Goal: Book appointment/travel/reservation

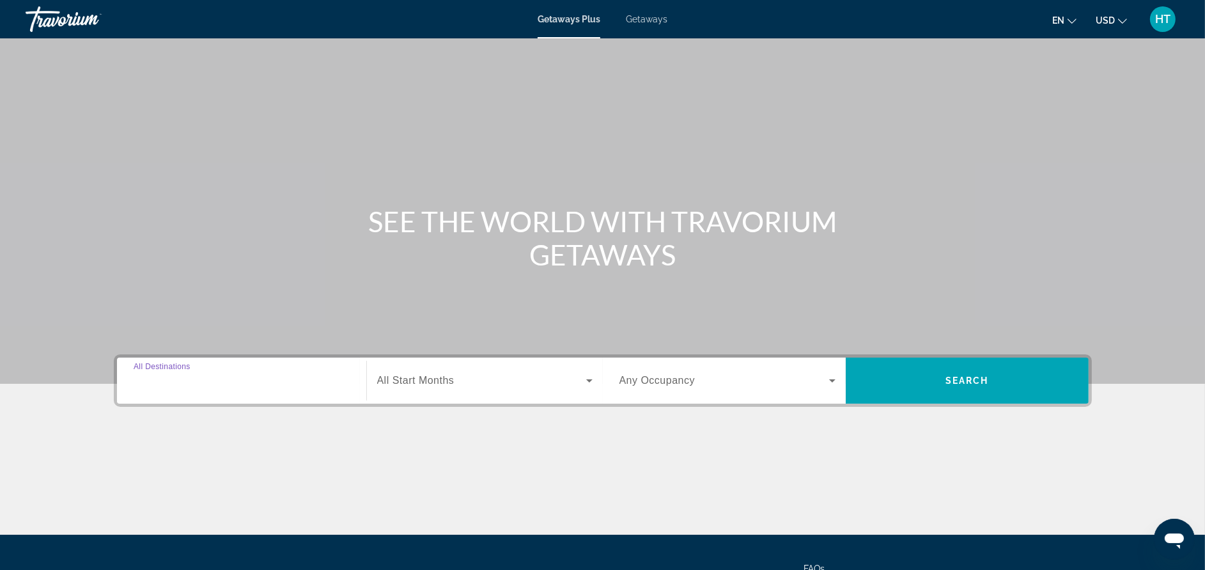
click at [277, 380] on input "Destination All Destinations" at bounding box center [242, 380] width 216 height 15
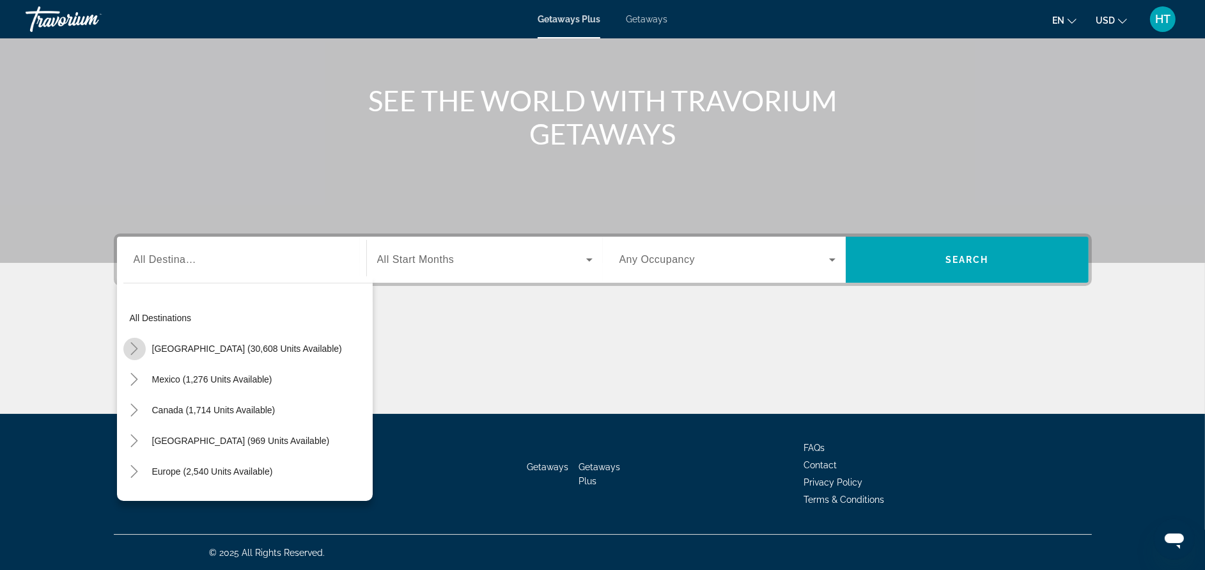
click at [139, 350] on icon "Toggle United States (30,608 units available)" at bounding box center [134, 348] width 13 height 13
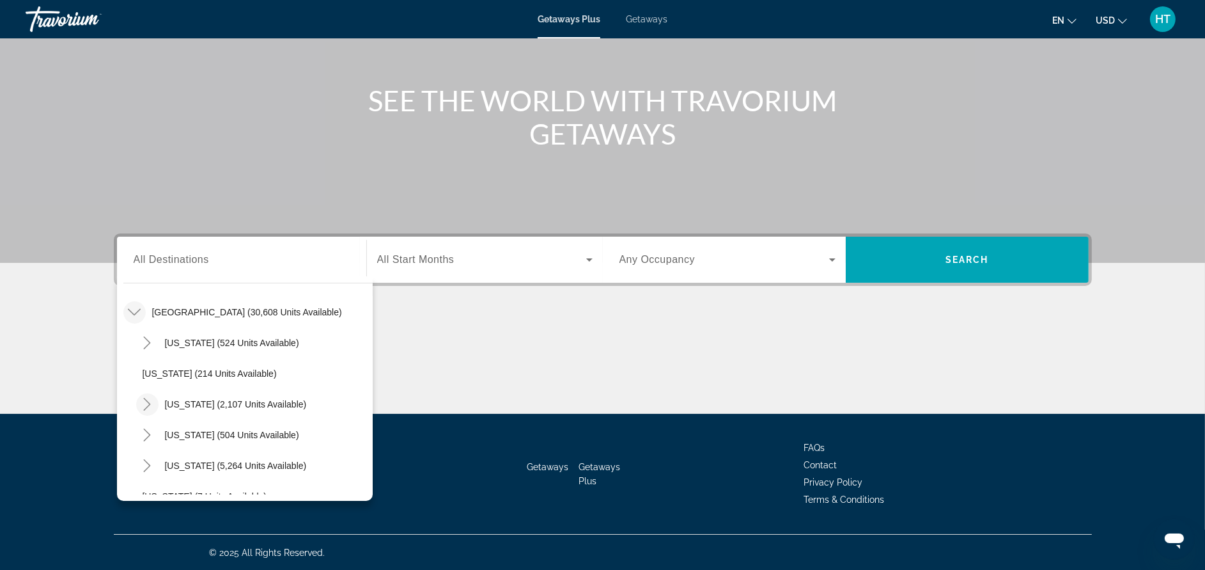
click at [145, 398] on icon "Toggle California (2,107 units available)" at bounding box center [147, 404] width 7 height 13
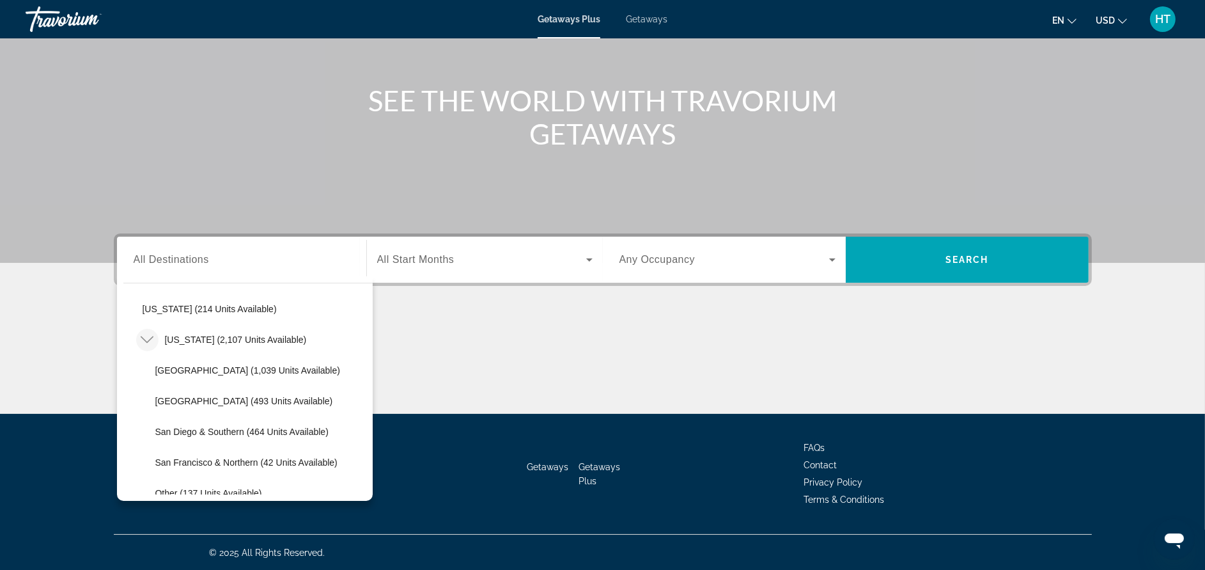
scroll to position [132, 0]
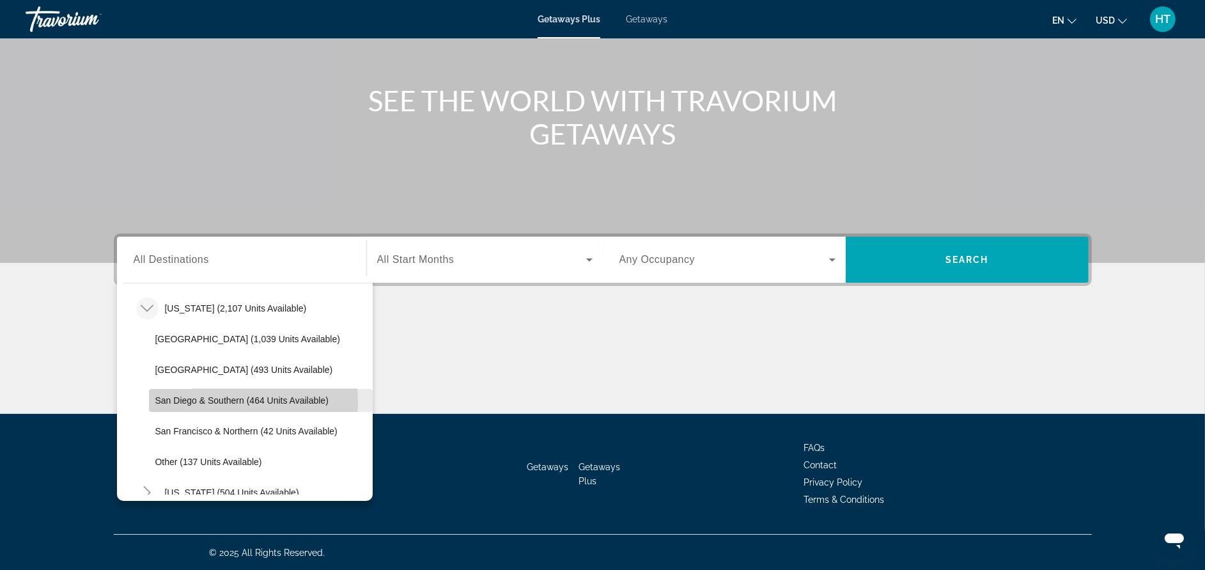
click at [194, 400] on span "San Diego & Southern (464 units available)" at bounding box center [241, 400] width 173 height 10
type input "**********"
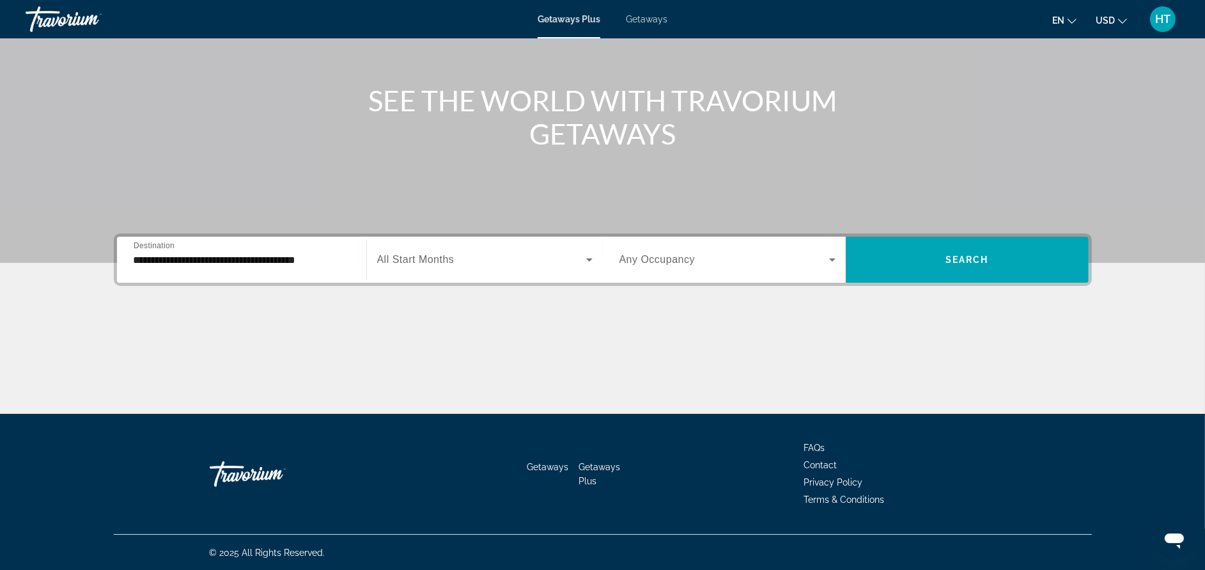
click at [409, 264] on span "All Start Months" at bounding box center [415, 259] width 77 height 11
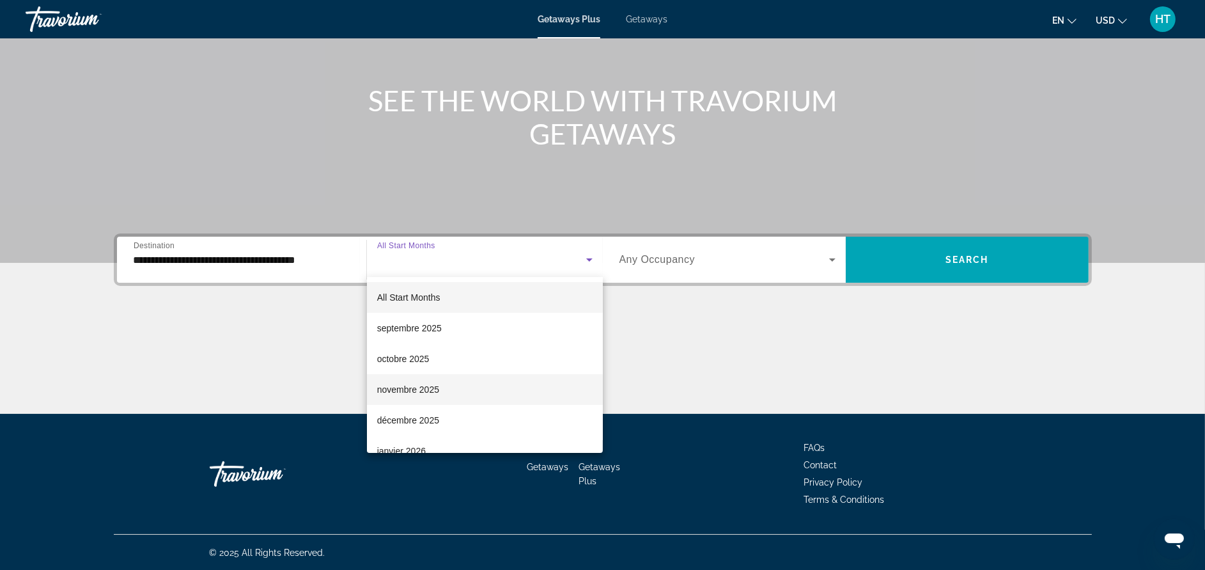
click at [407, 396] on span "novembre 2025" at bounding box center [408, 389] width 62 height 15
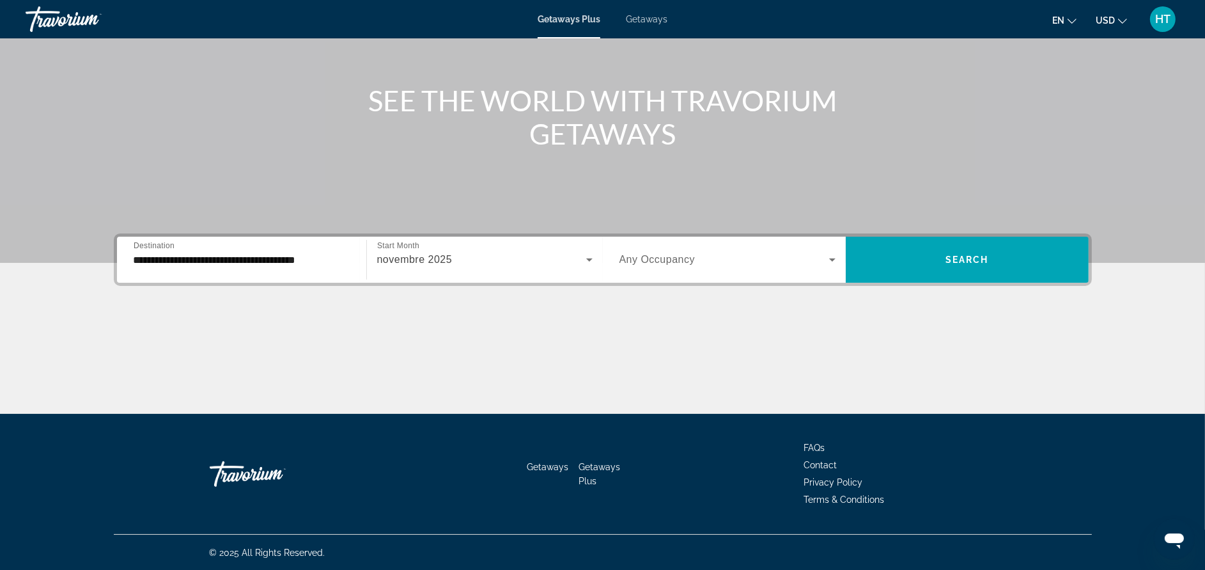
click at [676, 246] on div "Search widget" at bounding box center [728, 260] width 216 height 36
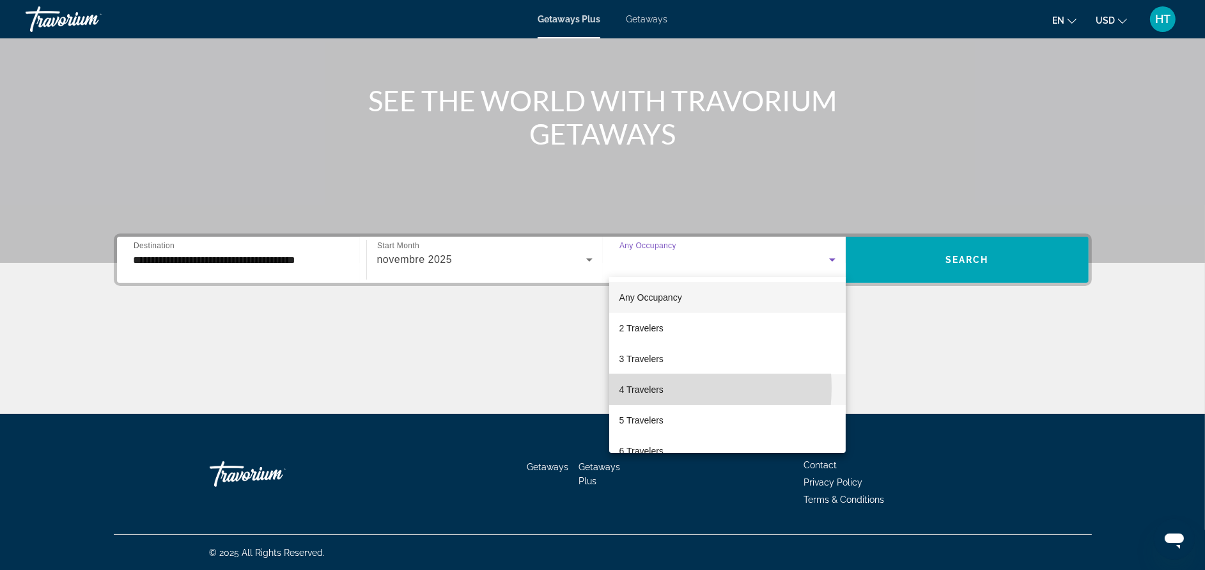
click at [646, 387] on span "4 Travelers" at bounding box center [642, 389] width 44 height 15
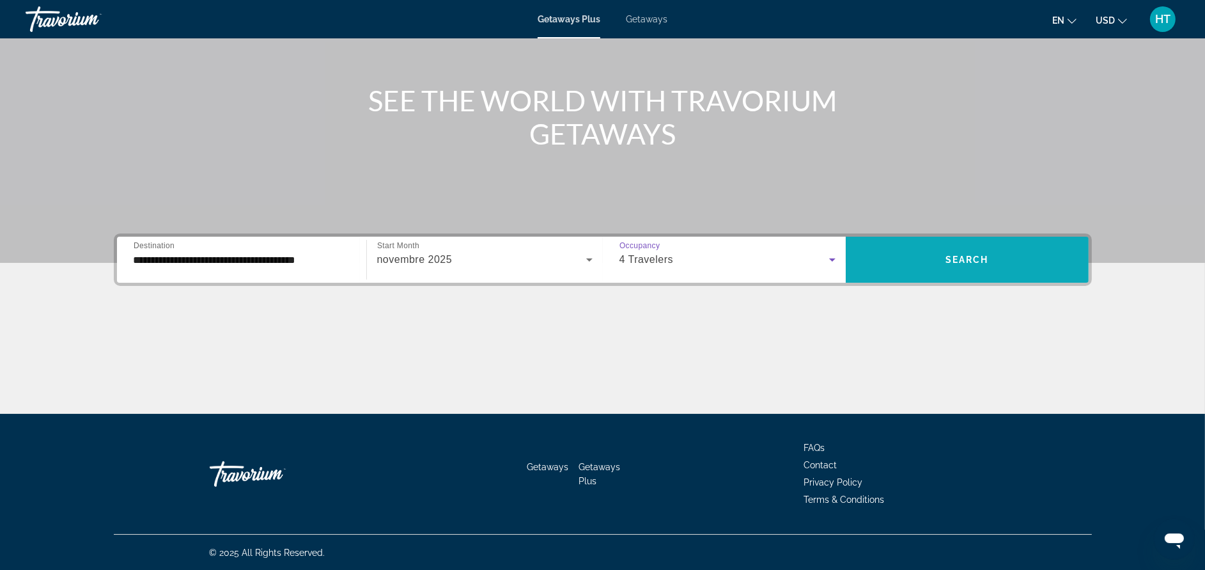
click at [935, 260] on span "Search widget" at bounding box center [967, 259] width 243 height 31
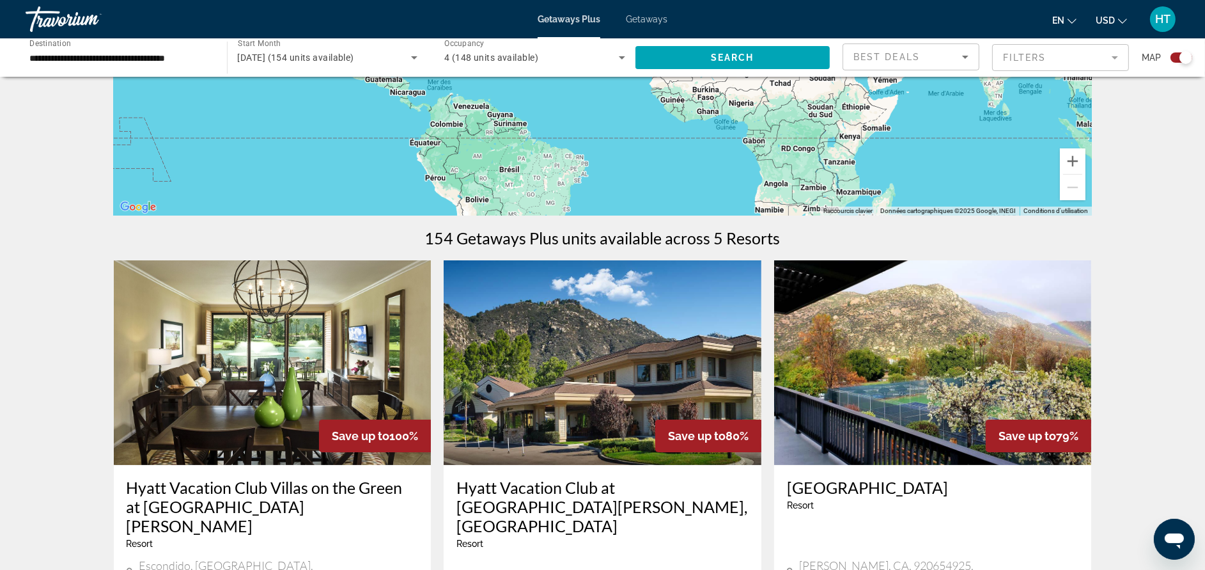
scroll to position [384, 0]
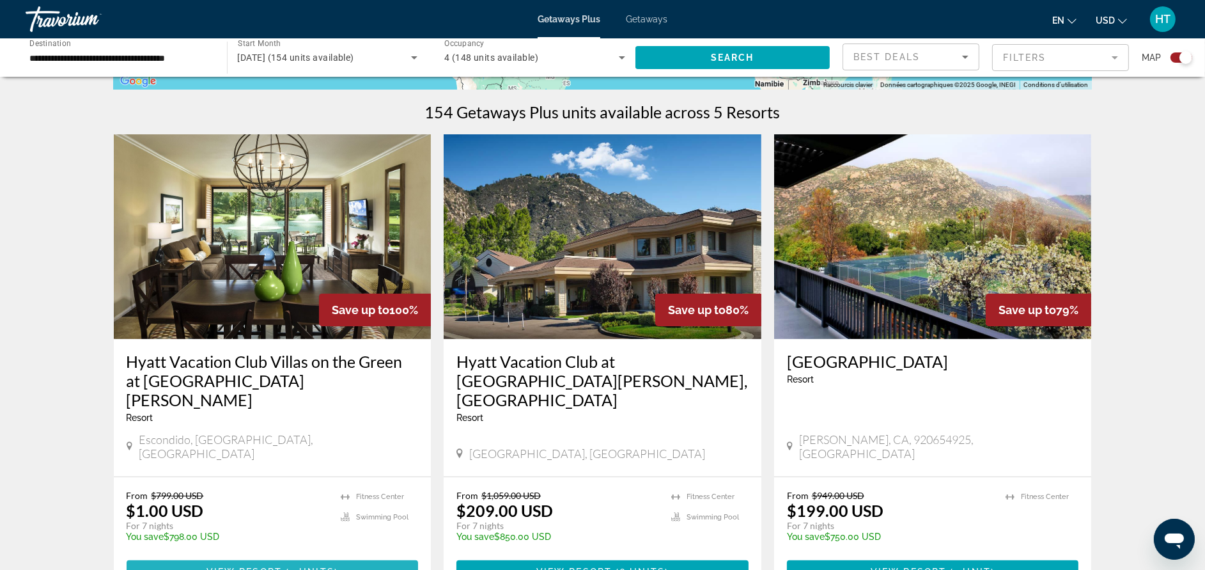
click at [279, 567] on span "View Resort" at bounding box center [244, 572] width 75 height 10
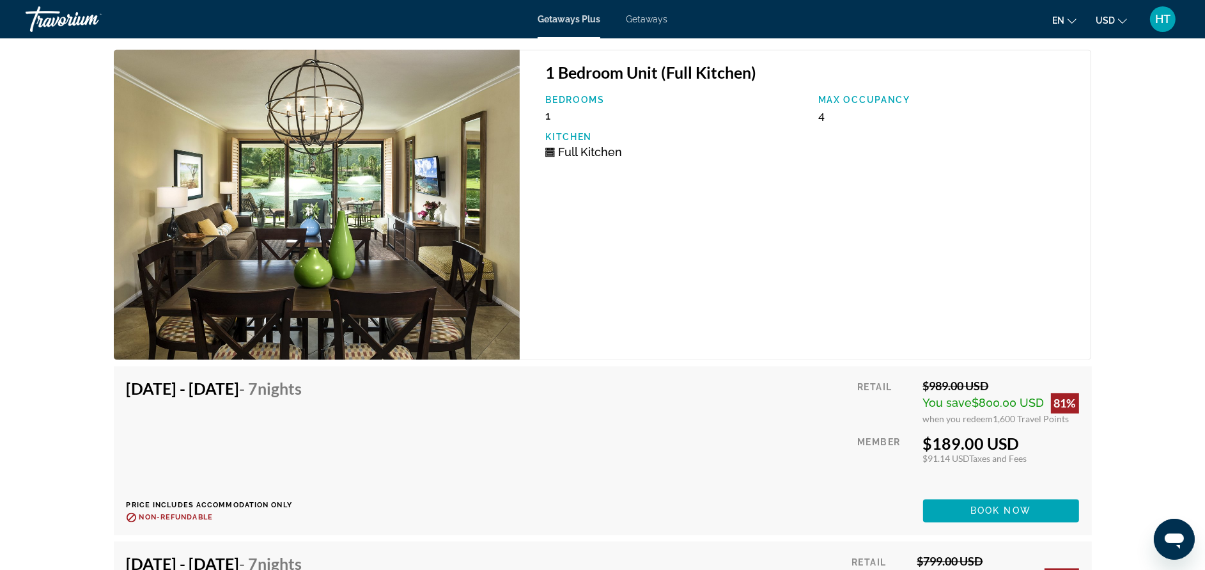
scroll to position [3165, 0]
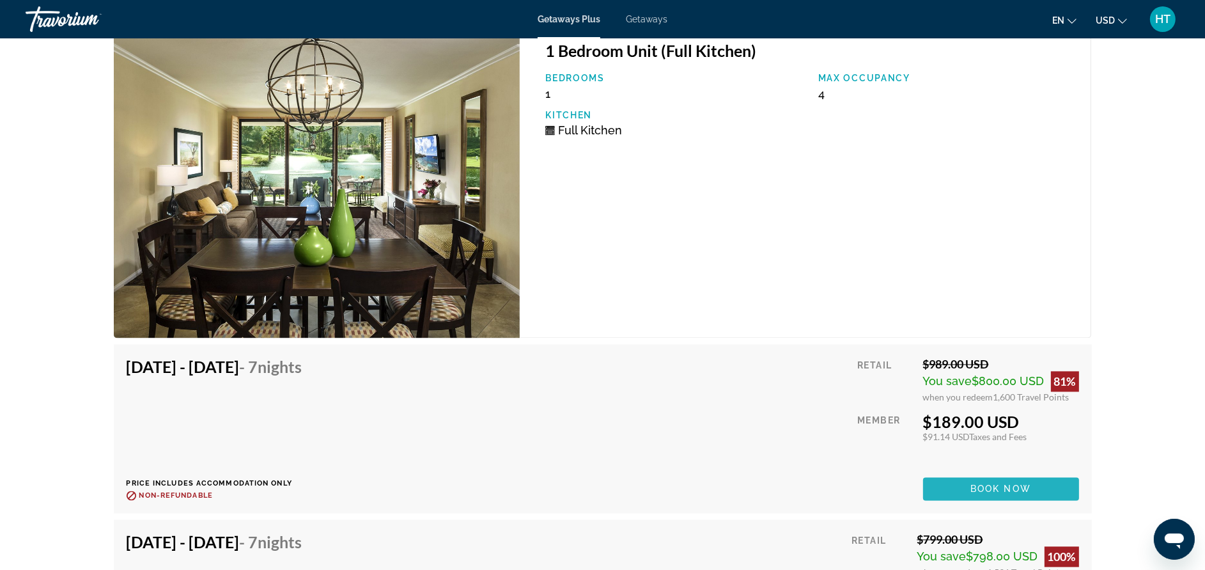
click at [957, 480] on span "Main content" at bounding box center [1001, 488] width 156 height 31
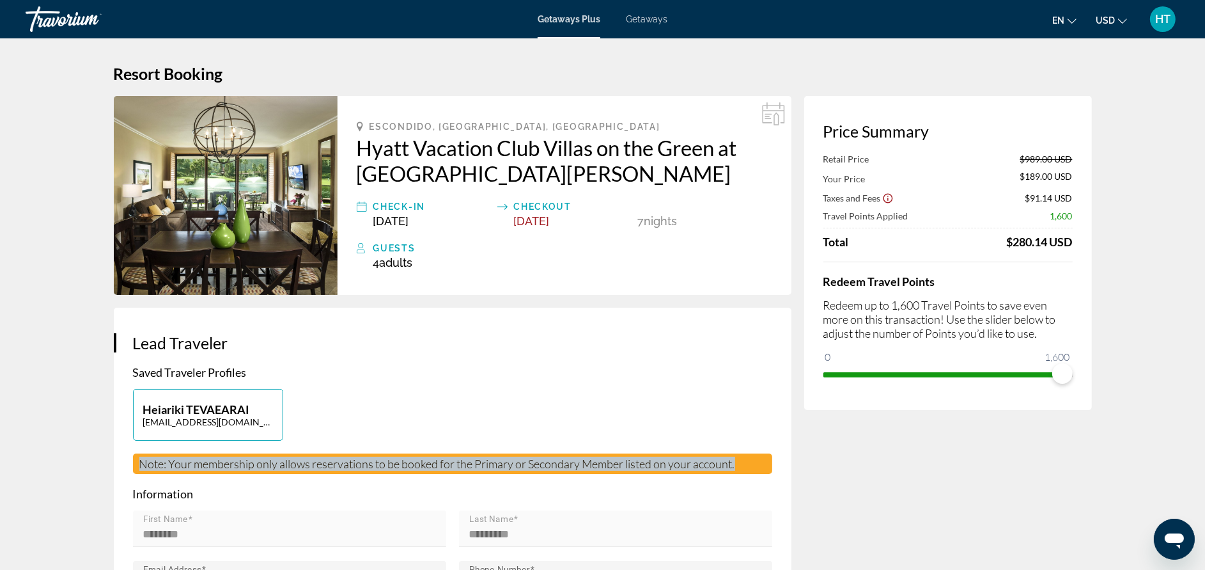
drag, startPoint x: 760, startPoint y: 464, endPoint x: 106, endPoint y: 467, distance: 654.7
drag, startPoint x: 106, startPoint y: 467, endPoint x: 210, endPoint y: 461, distance: 105.0
copy span "Note: Your membership only allows reservations to be booked for the Primary or …"
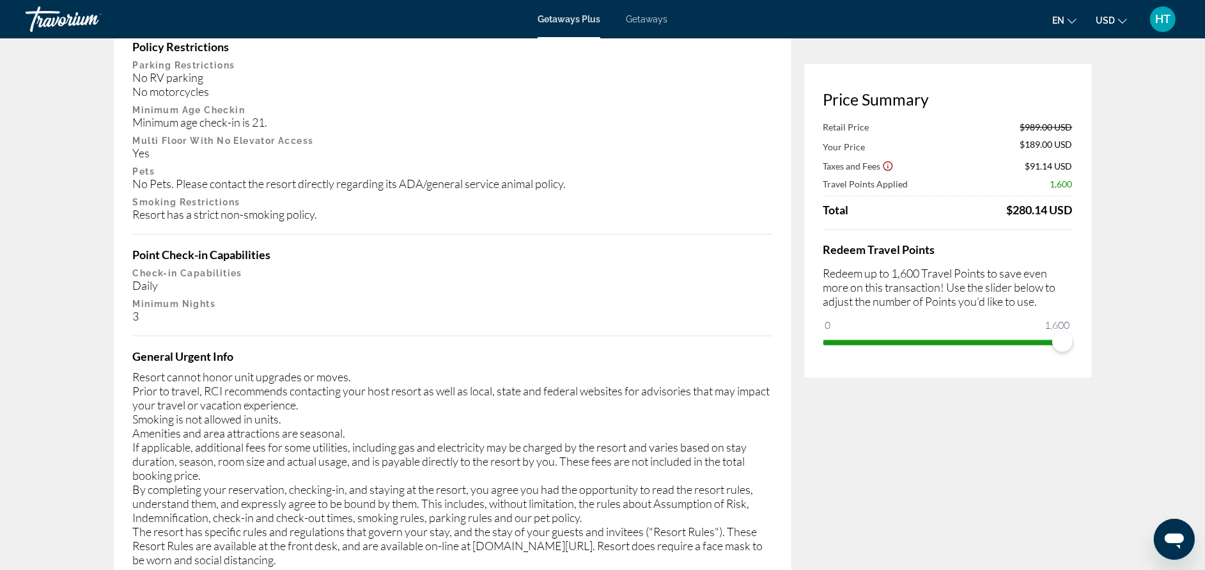
scroll to position [2205, 0]
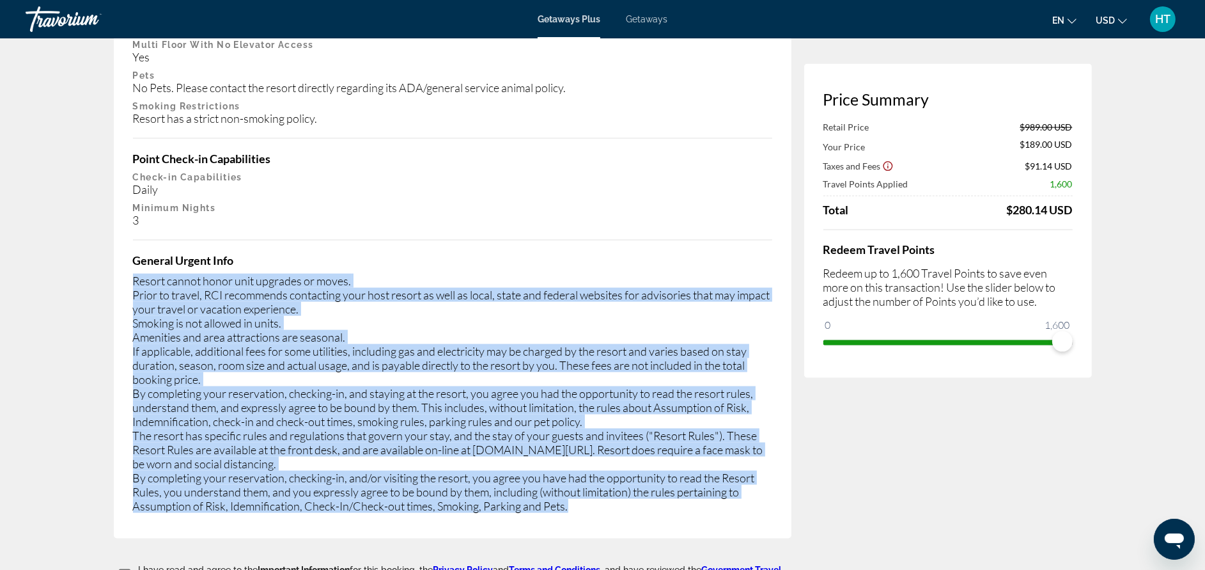
drag, startPoint x: 593, startPoint y: 453, endPoint x: 134, endPoint y: 230, distance: 510.4
click at [134, 274] on div "Resort cannot honor unit upgrades or moves. Prior to travel, RCI recommends con…" at bounding box center [452, 393] width 639 height 239
drag, startPoint x: 134, startPoint y: 230, endPoint x: 154, endPoint y: 222, distance: 21.9
copy div "Resort cannot honor unit upgrades or moves. Prior to travel, RCI recommends con…"
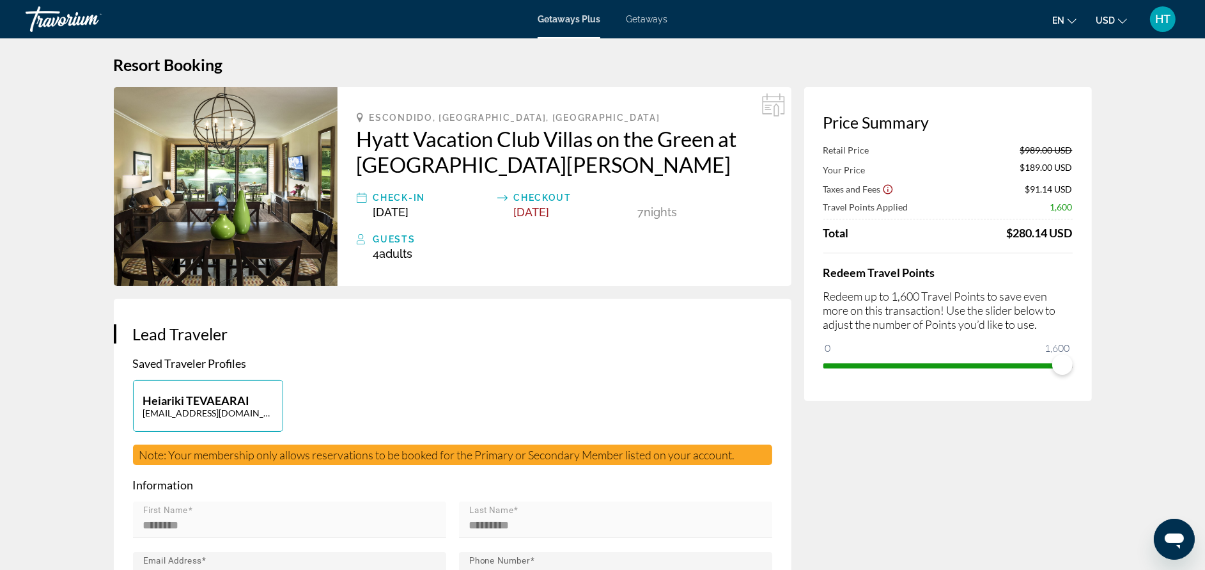
scroll to position [0, 0]
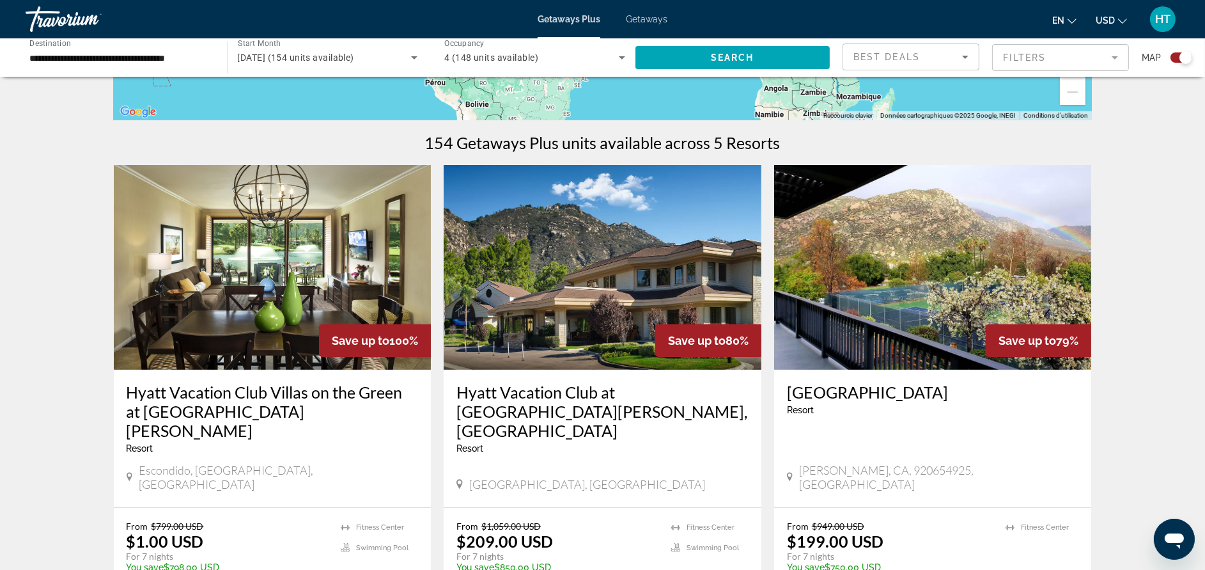
scroll to position [384, 0]
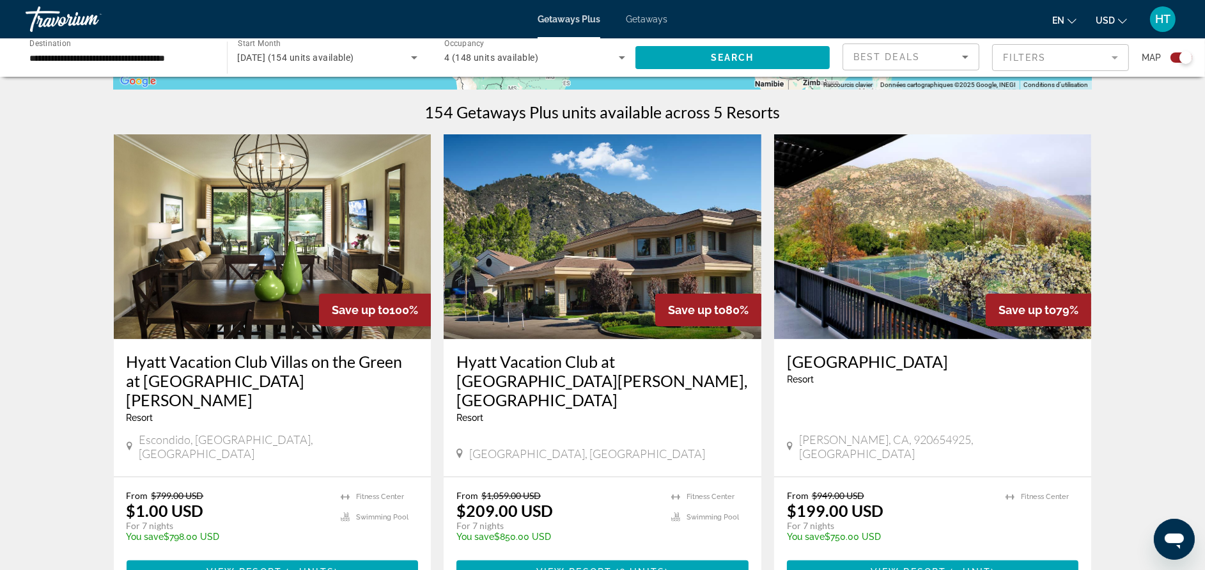
click at [538, 361] on h3 "Hyatt Vacation Club at [GEOGRAPHIC_DATA][PERSON_NAME], [GEOGRAPHIC_DATA]" at bounding box center [603, 381] width 292 height 58
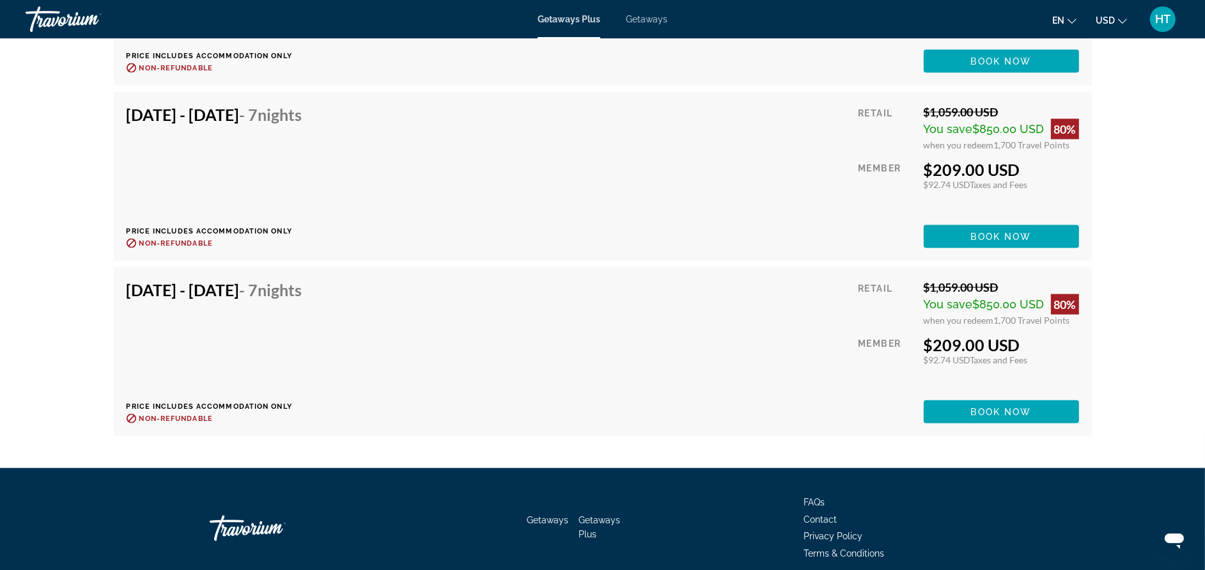
scroll to position [2397, 0]
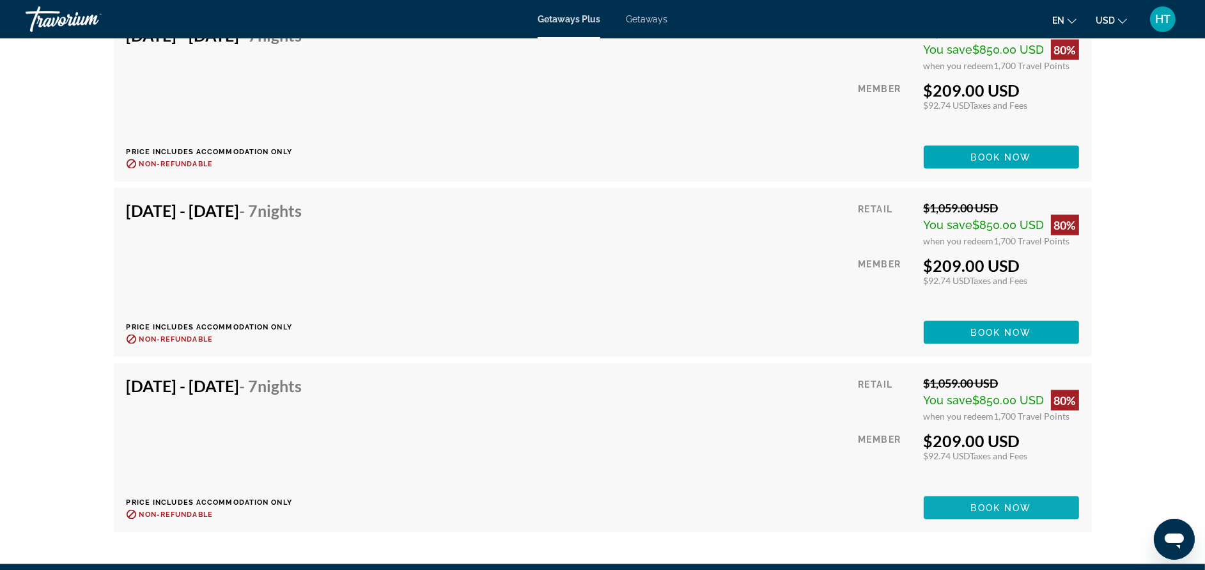
click at [1008, 499] on span "Main content" at bounding box center [1001, 507] width 155 height 31
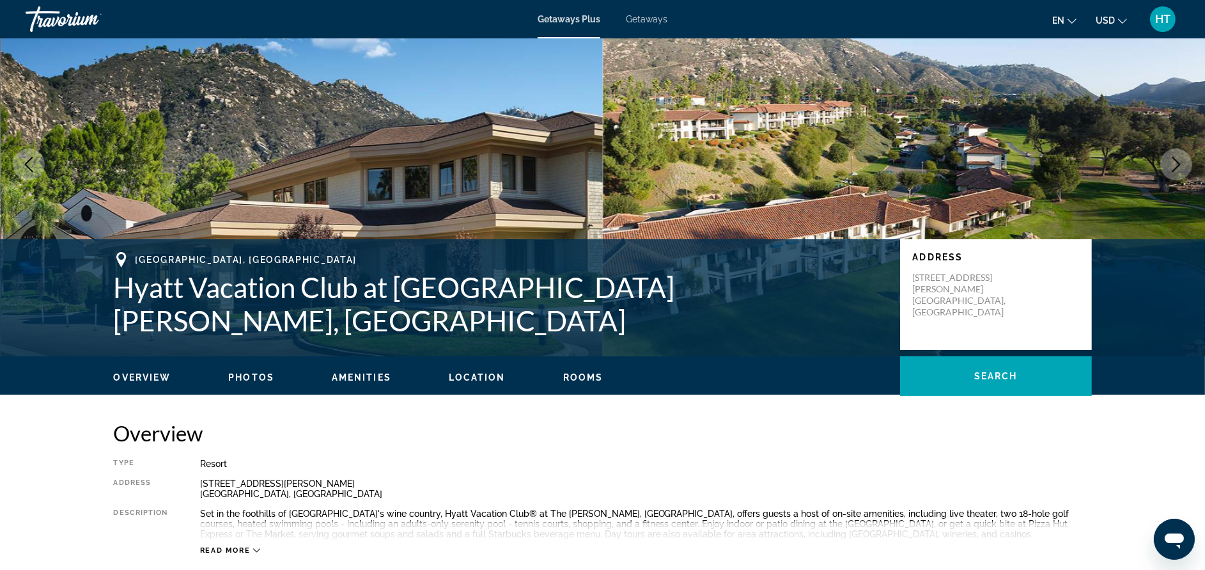
scroll to position [96, 0]
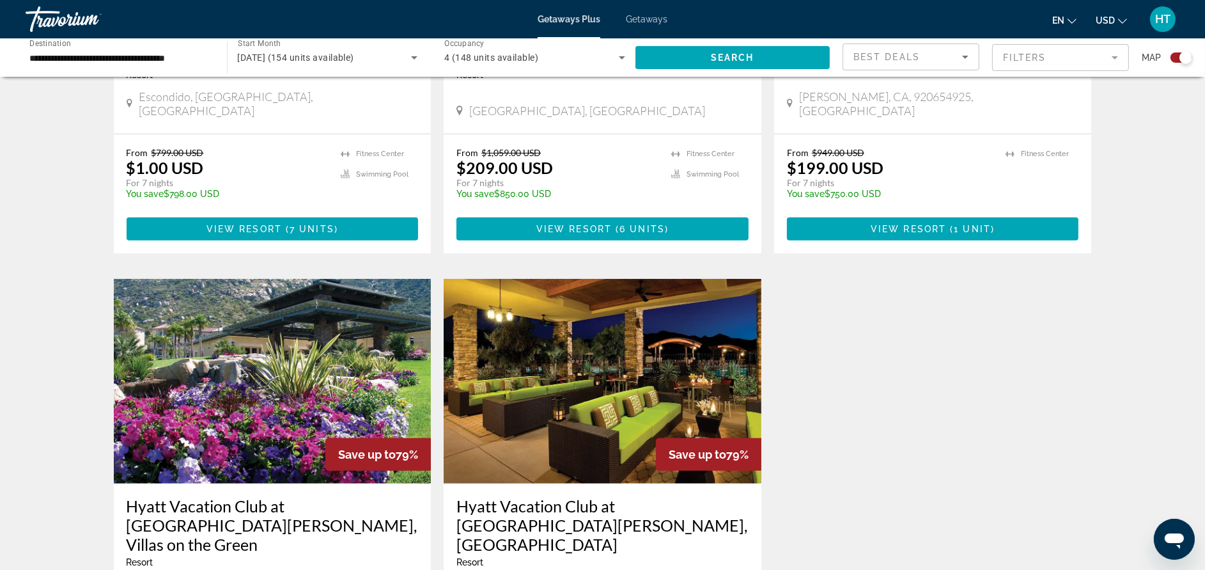
scroll to position [767, 0]
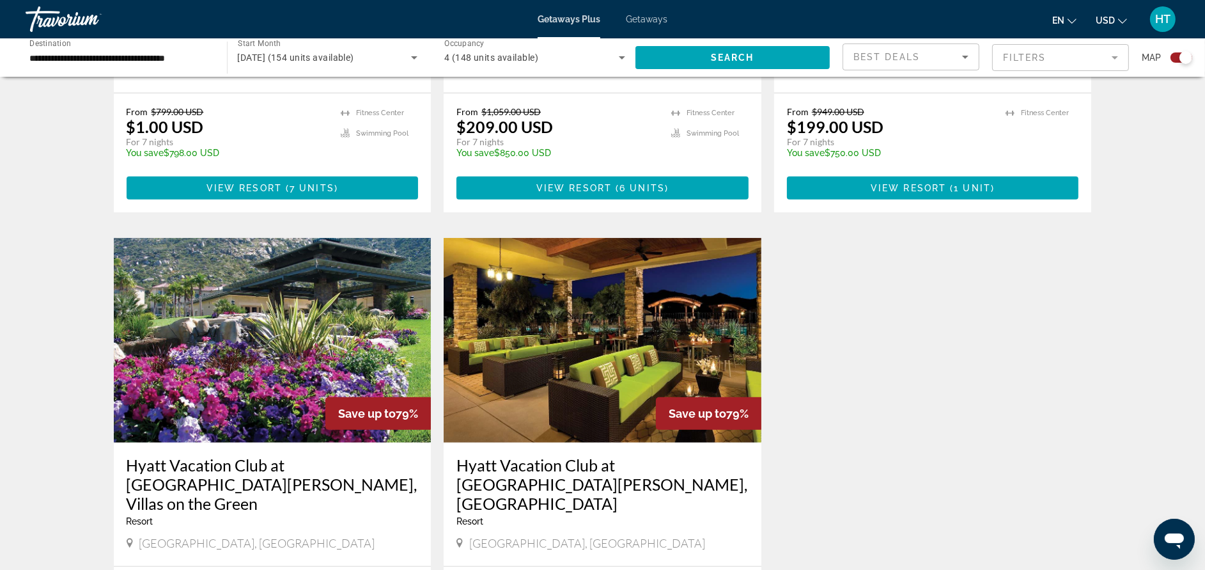
click at [530, 455] on h3 "Hyatt Vacation Club at [GEOGRAPHIC_DATA][PERSON_NAME], [GEOGRAPHIC_DATA]" at bounding box center [603, 484] width 292 height 58
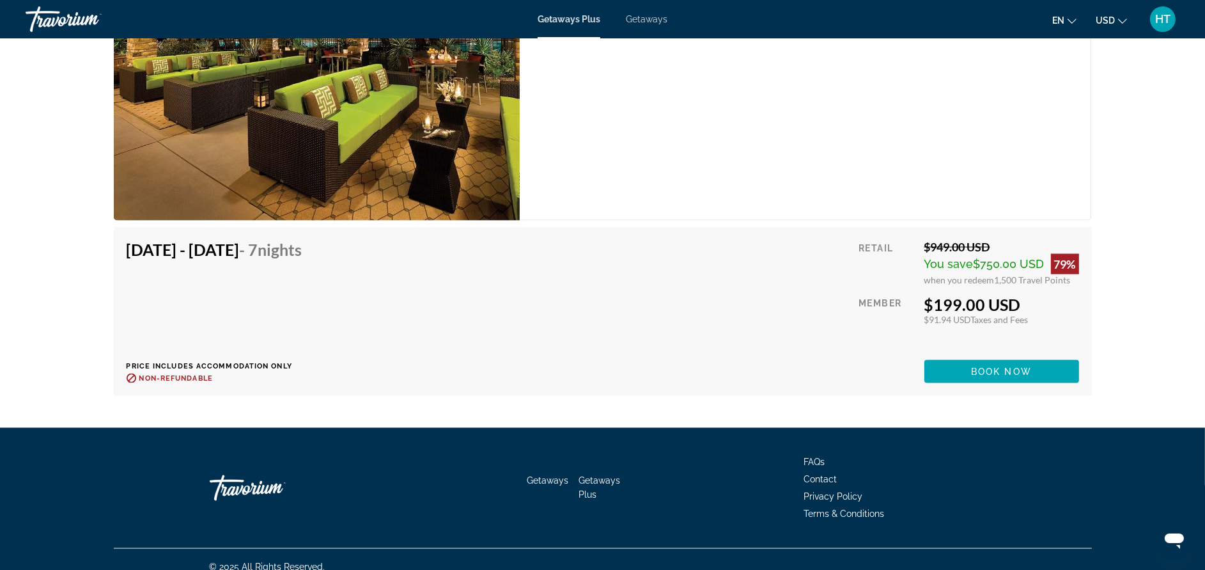
scroll to position [2280, 0]
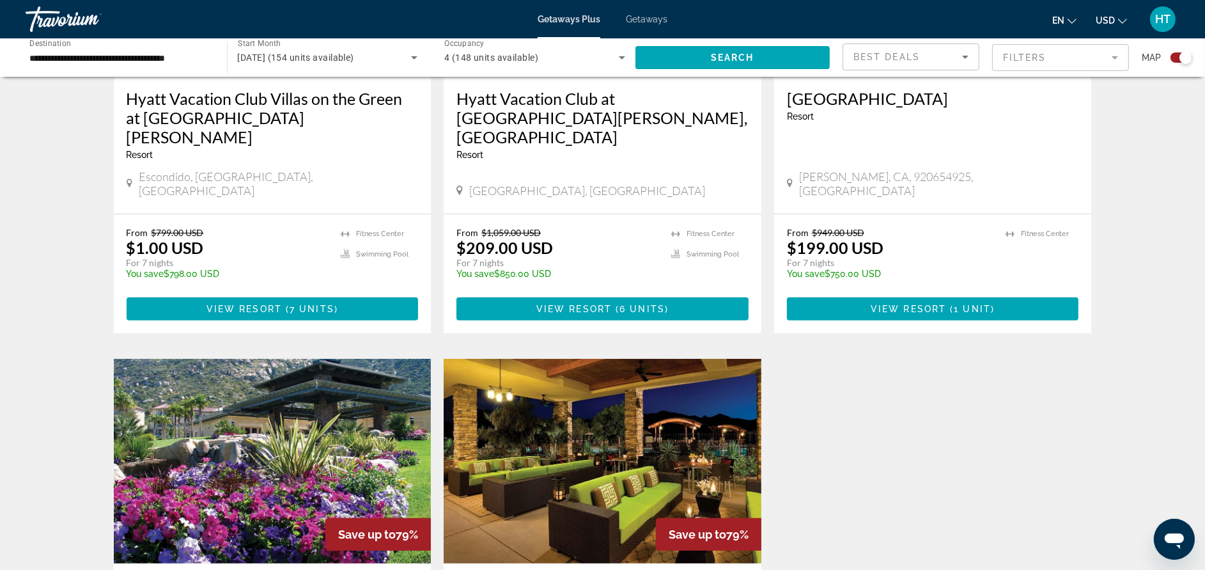
scroll to position [671, 0]
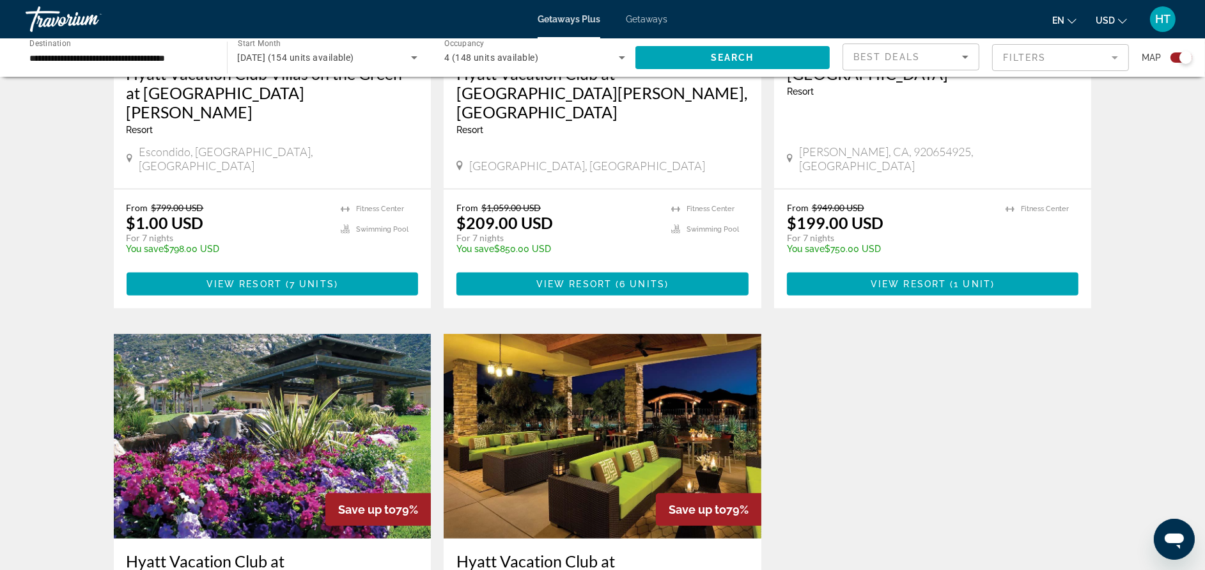
click at [343, 426] on img "Main content" at bounding box center [273, 436] width 318 height 205
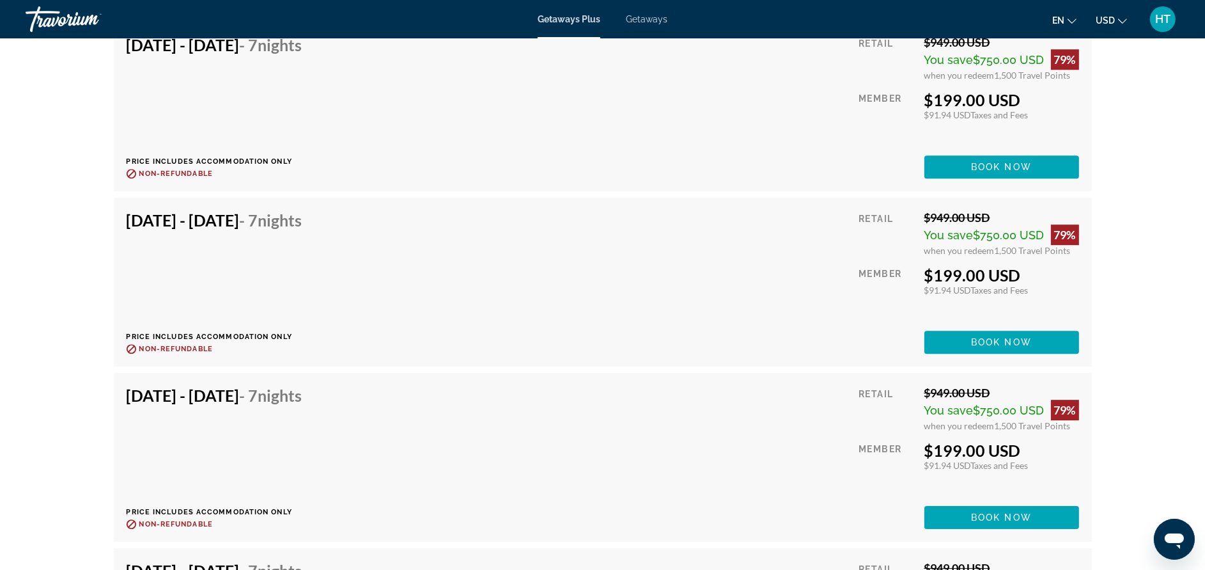
scroll to position [4795, 0]
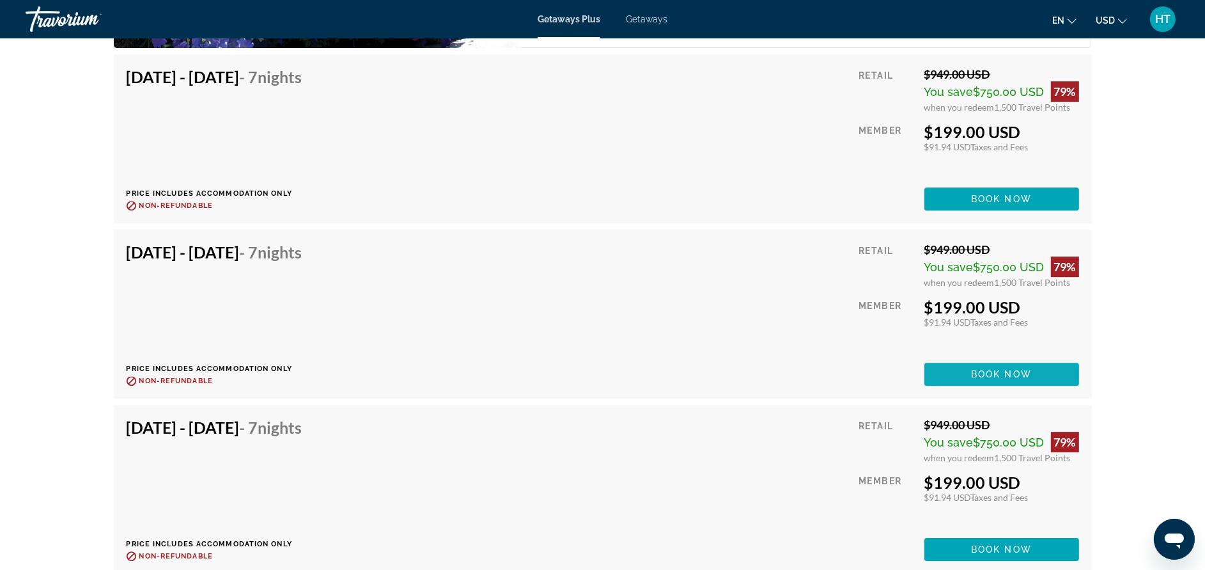
click at [980, 369] on span "Book now" at bounding box center [1001, 374] width 61 height 10
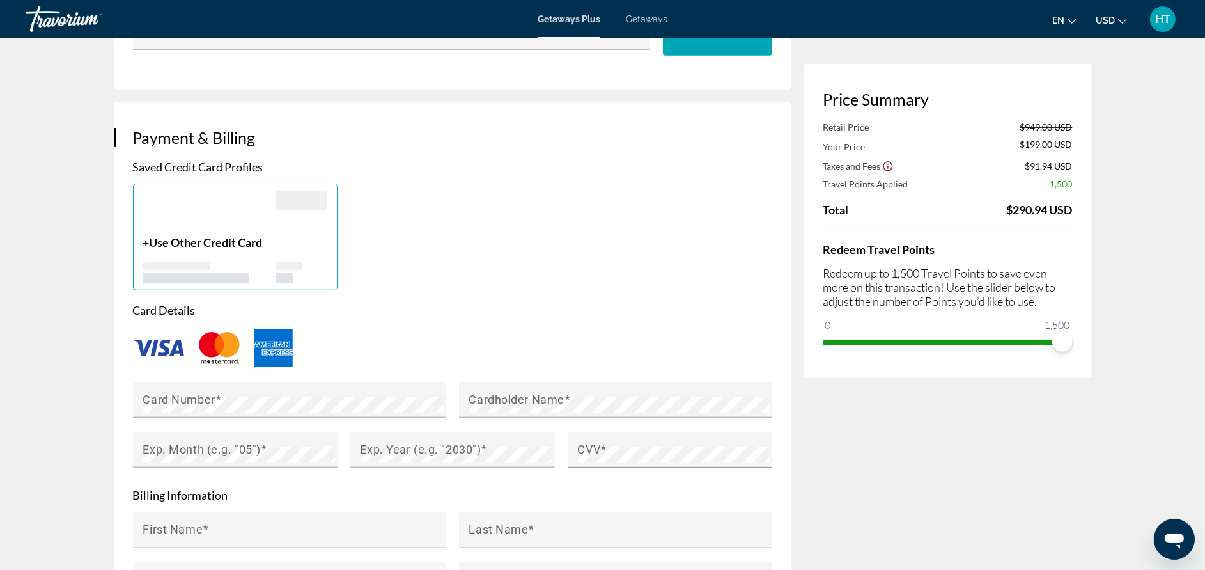
scroll to position [958, 0]
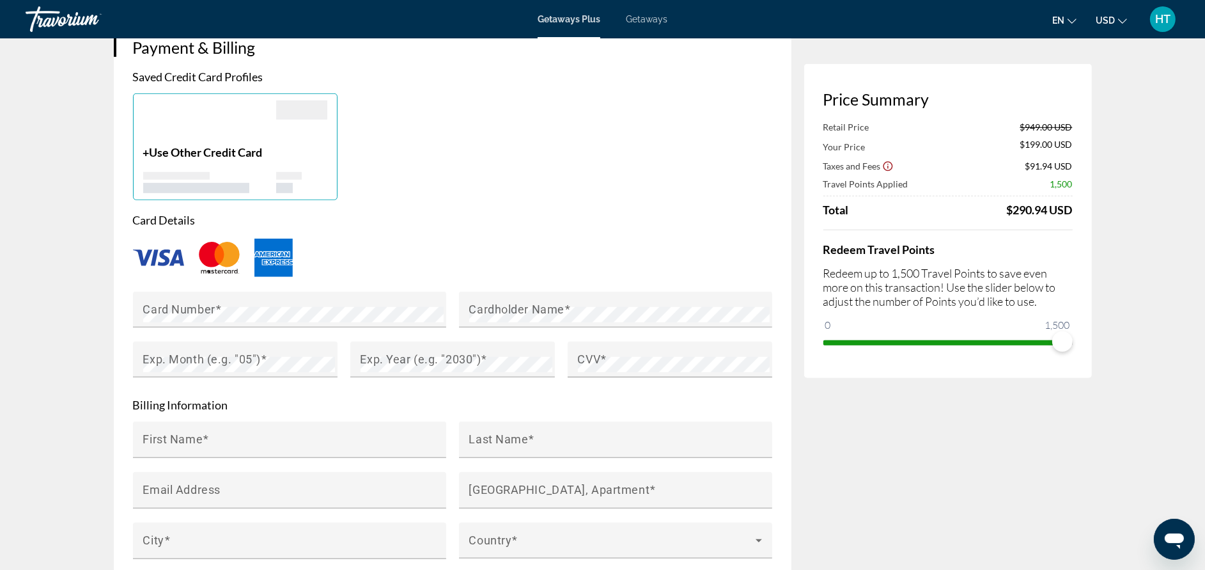
drag, startPoint x: 547, startPoint y: 418, endPoint x: 83, endPoint y: 373, distance: 466.4
click at [83, 373] on appexchange-booking "Resort Booking Price Summary Retail Price $949.00 USD Your Price $199.00 USD Ta…" at bounding box center [602, 373] width 1205 height 2586
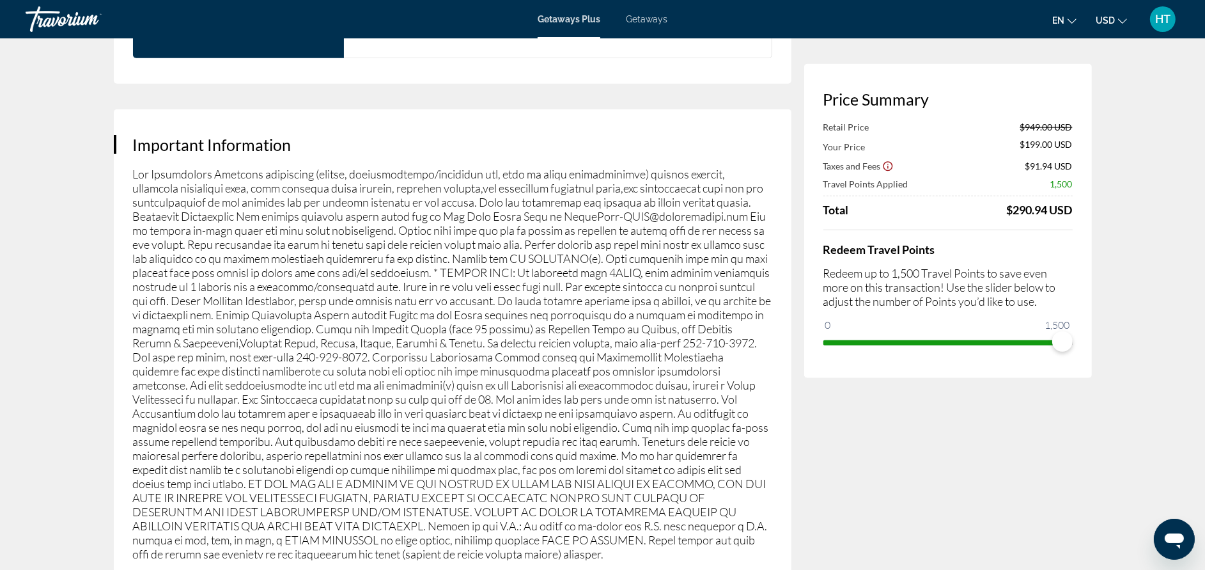
scroll to position [1918, 0]
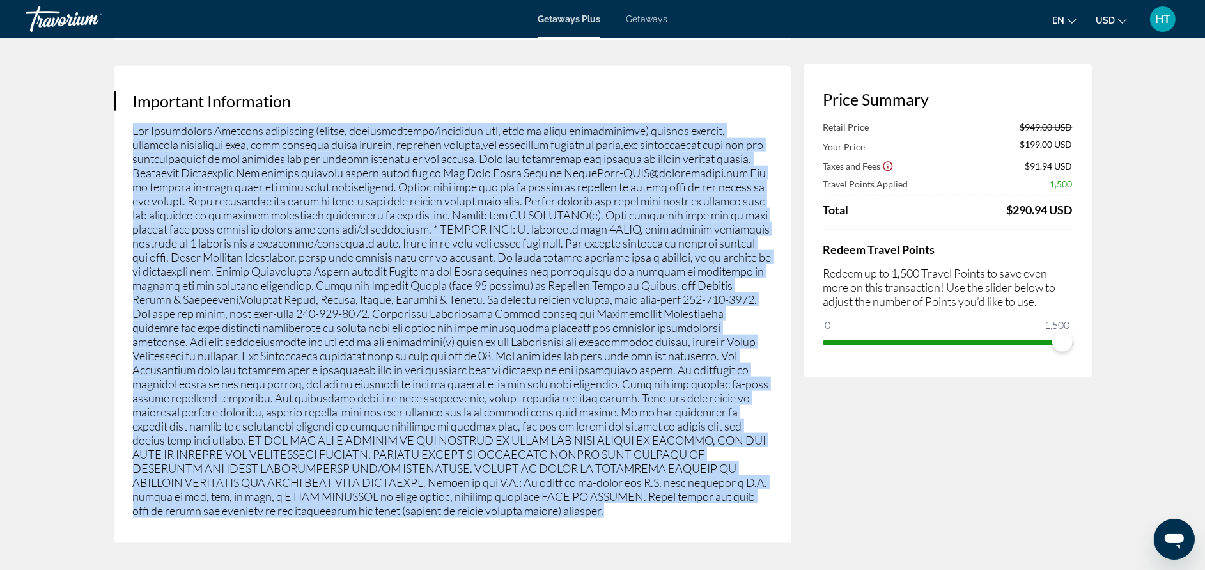
drag, startPoint x: 477, startPoint y: 453, endPoint x: 130, endPoint y: 75, distance: 512.7
click at [130, 75] on div "Important Information" at bounding box center [453, 304] width 678 height 477
copy p "Fee Advisements Required surcharges (energy, accommodations/occupancy tax, fees…"
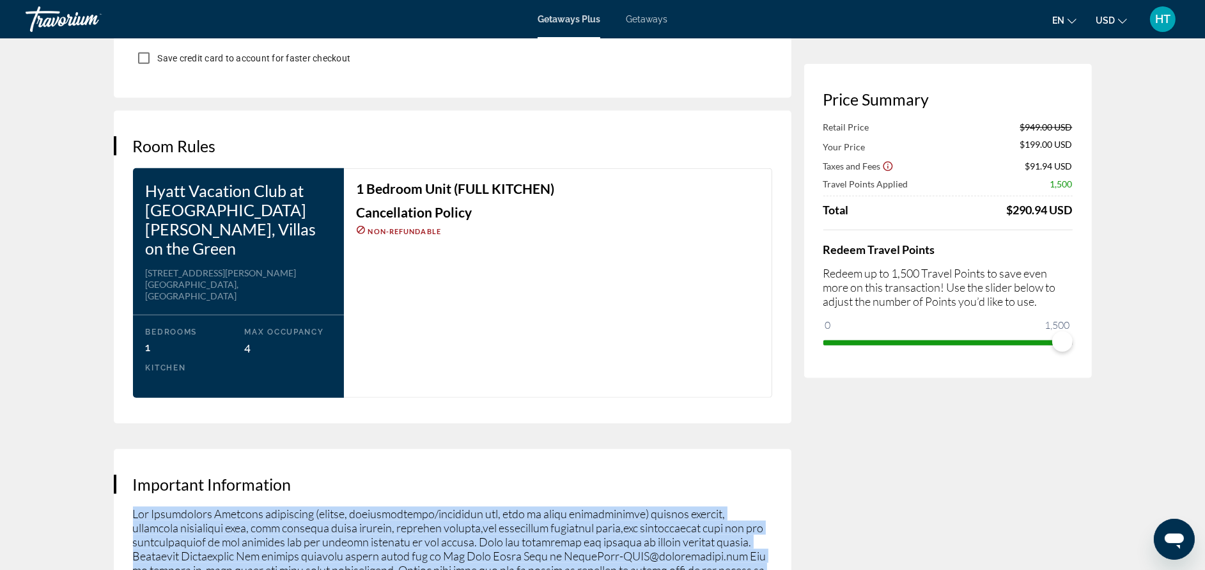
scroll to position [1573, 0]
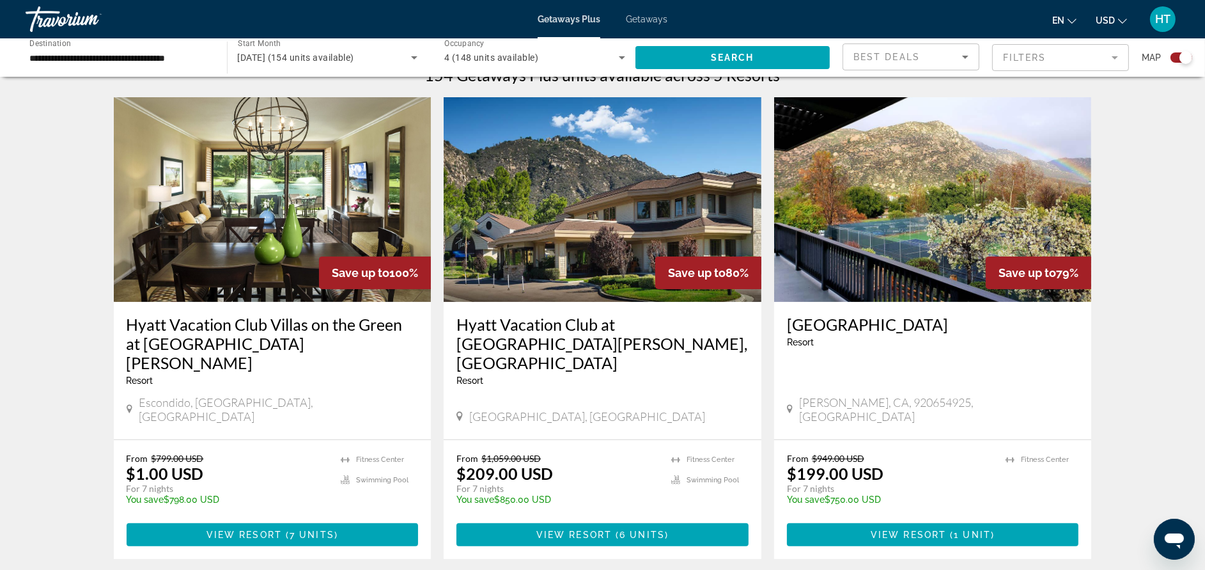
scroll to position [421, 0]
click at [297, 314] on h3 "Hyatt Vacation Club Villas on the Green at [GEOGRAPHIC_DATA][PERSON_NAME]" at bounding box center [273, 343] width 292 height 58
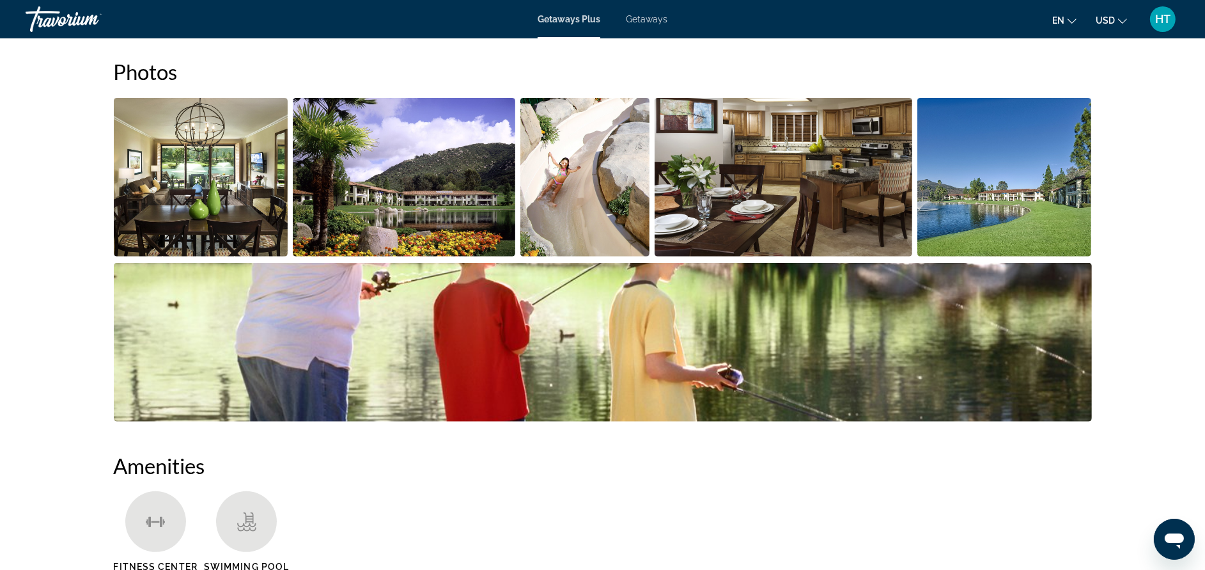
scroll to position [416, 0]
